Goal: Transaction & Acquisition: Purchase product/service

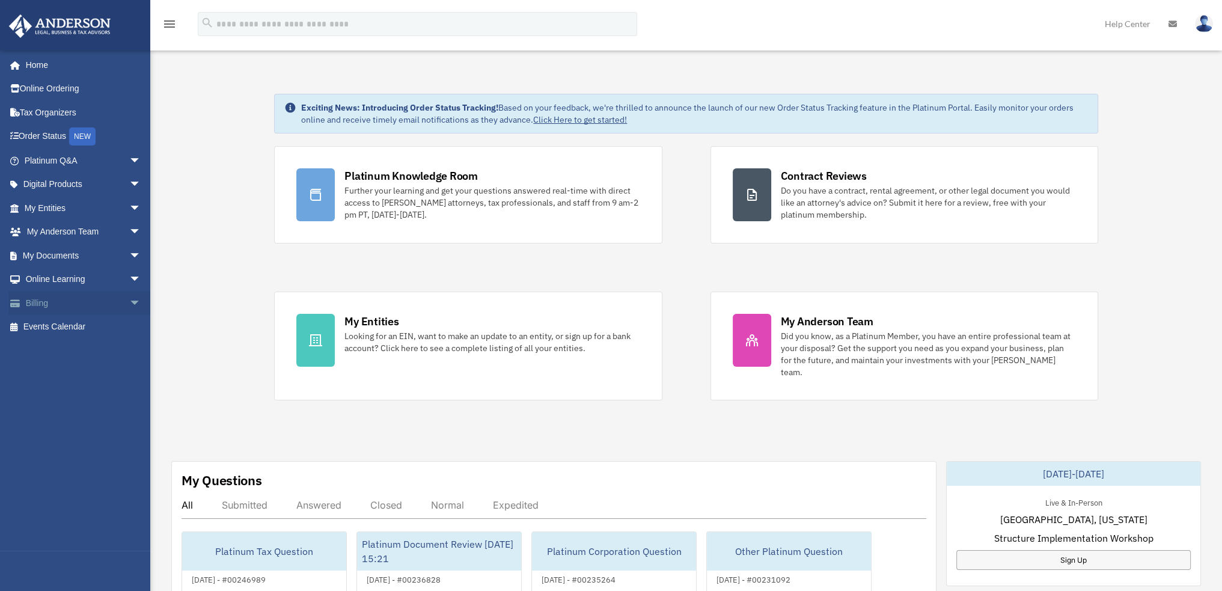
click at [41, 295] on link "Billing arrow_drop_down" at bounding box center [83, 303] width 151 height 24
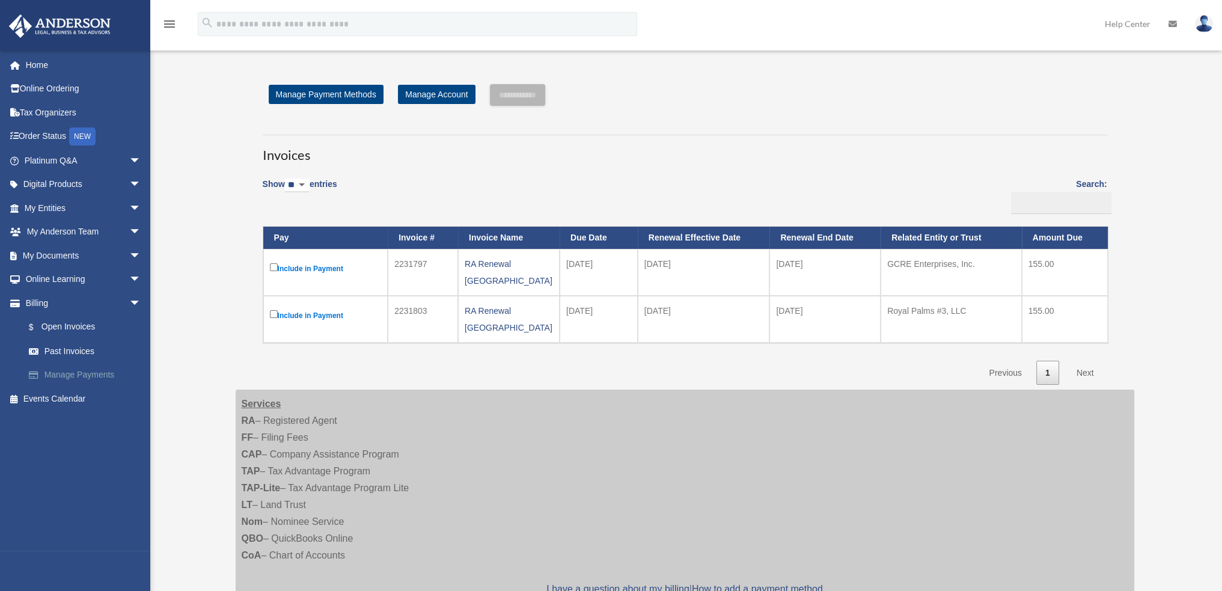
click at [64, 370] on link "Manage Payments" at bounding box center [88, 375] width 142 height 24
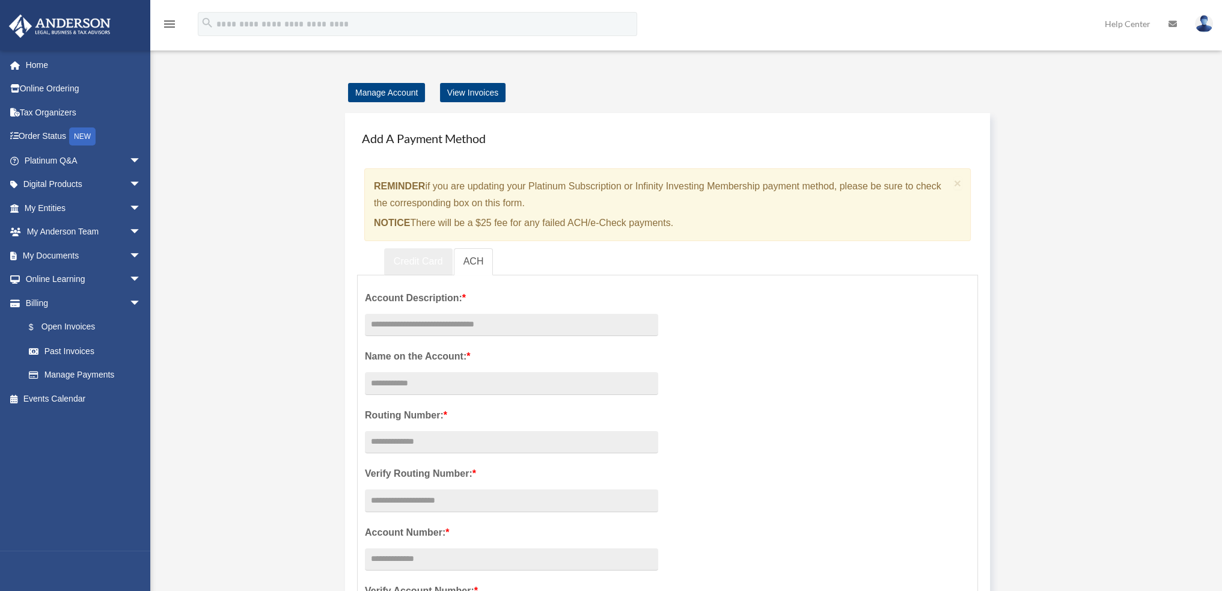
click at [413, 260] on link "Credit Card" at bounding box center [418, 261] width 69 height 27
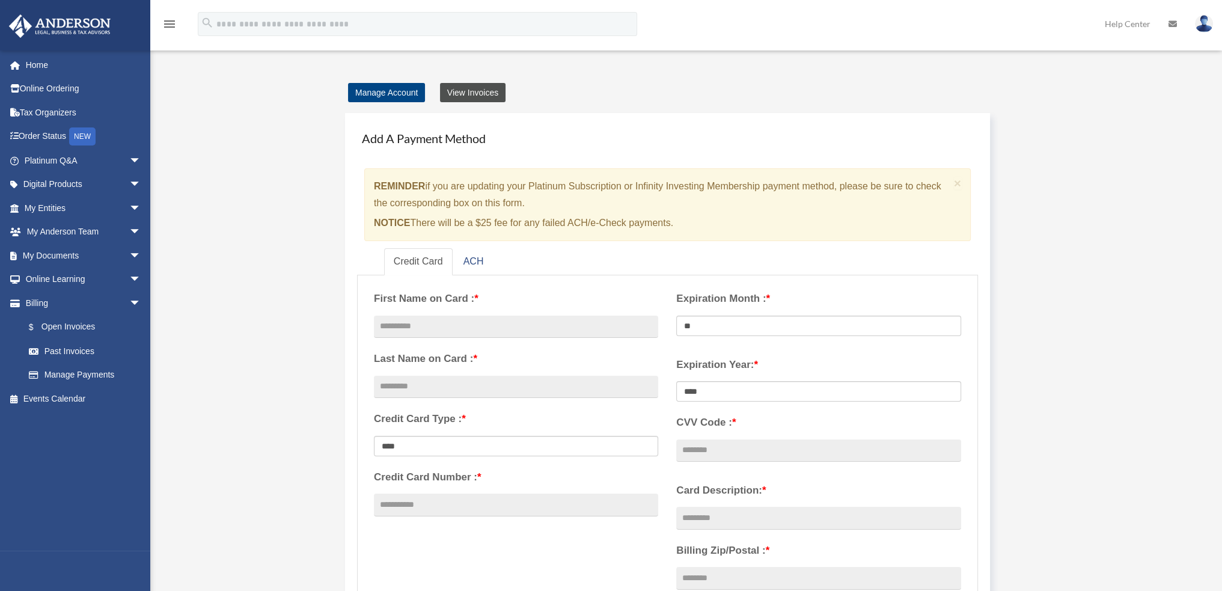
click at [483, 92] on link "View Invoices" at bounding box center [472, 92] width 65 height 19
